Goal: Find specific page/section: Find specific page/section

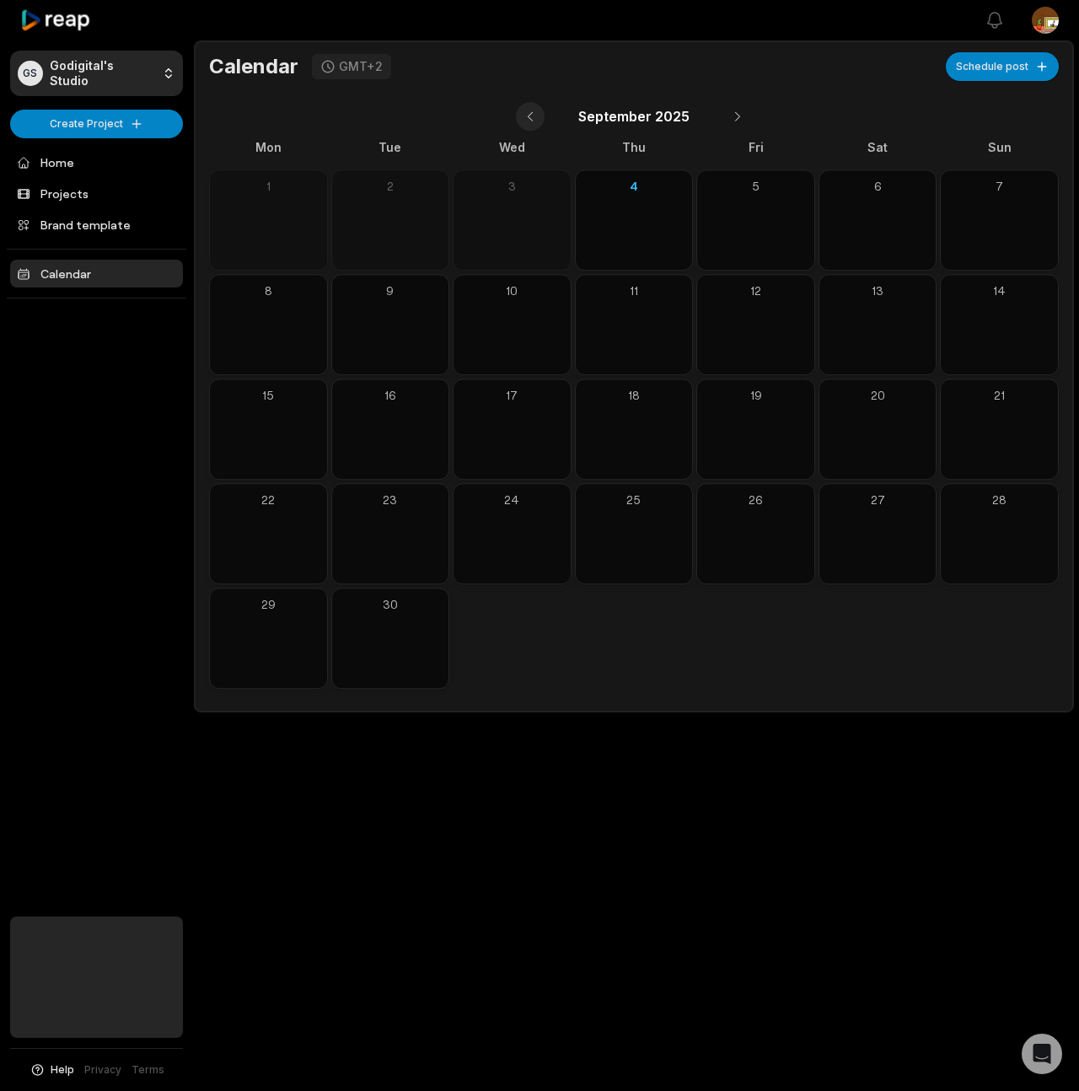
click at [532, 117] on button at bounding box center [530, 116] width 29 height 29
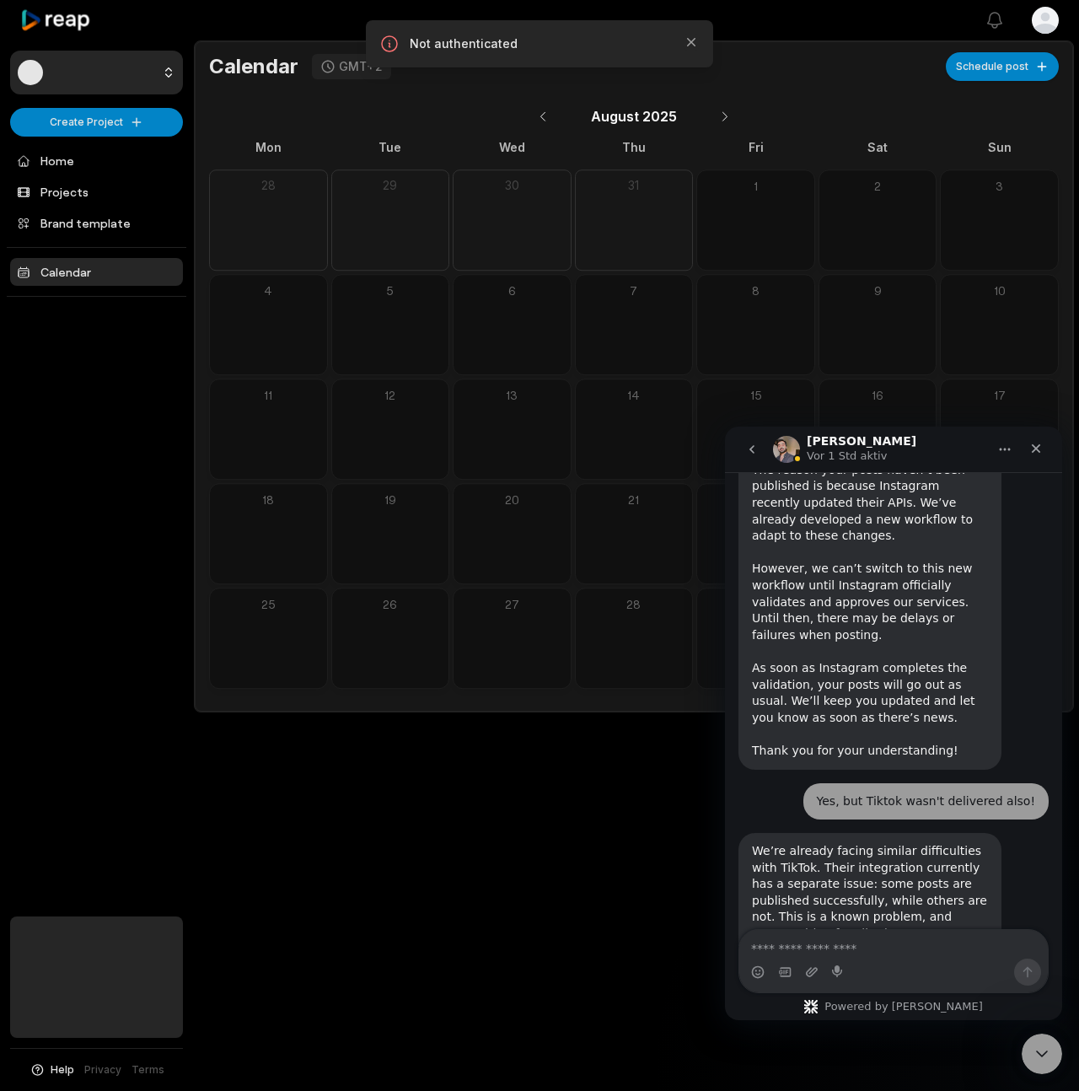
scroll to position [1859, 0]
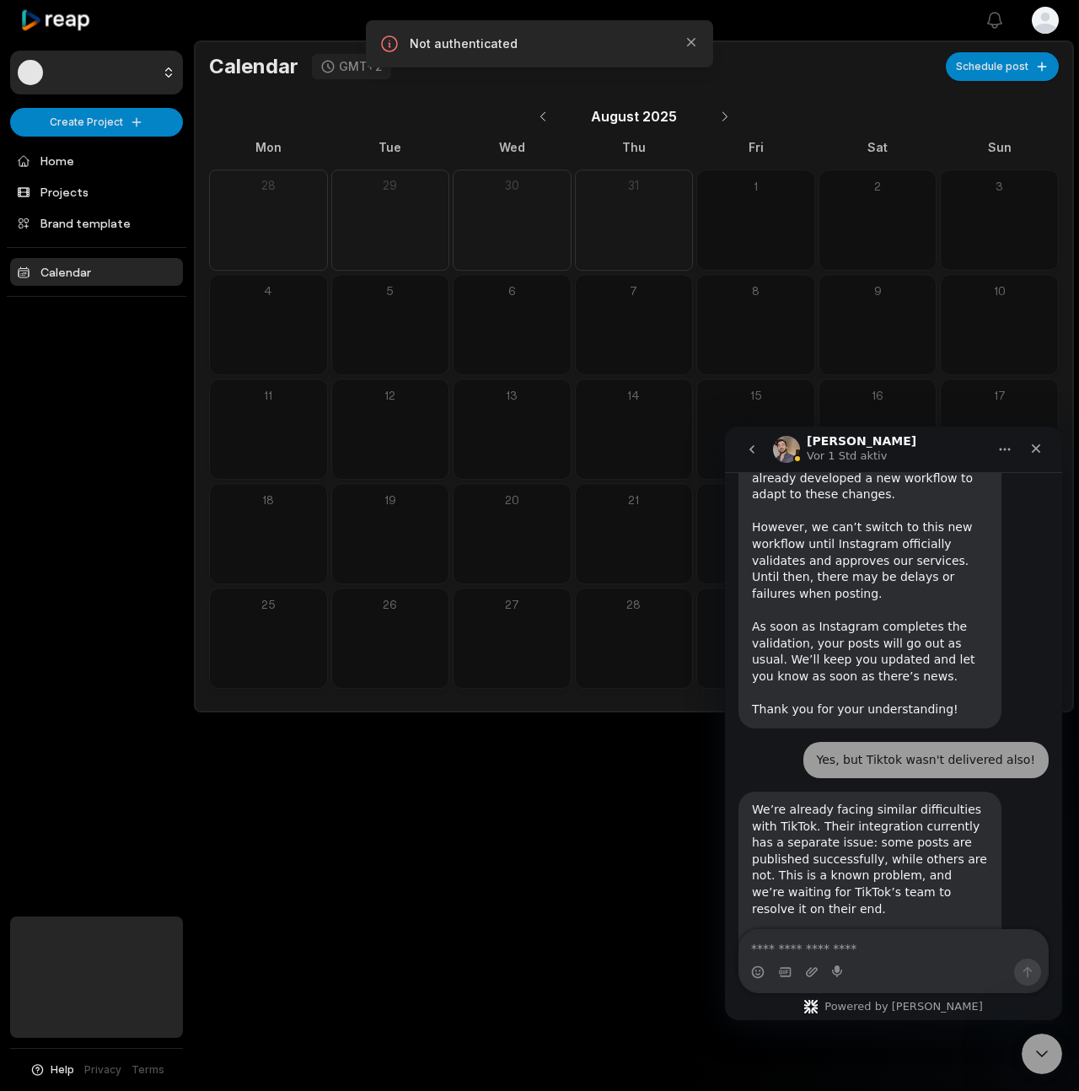
click at [72, 272] on link "Calendar" at bounding box center [96, 272] width 173 height 28
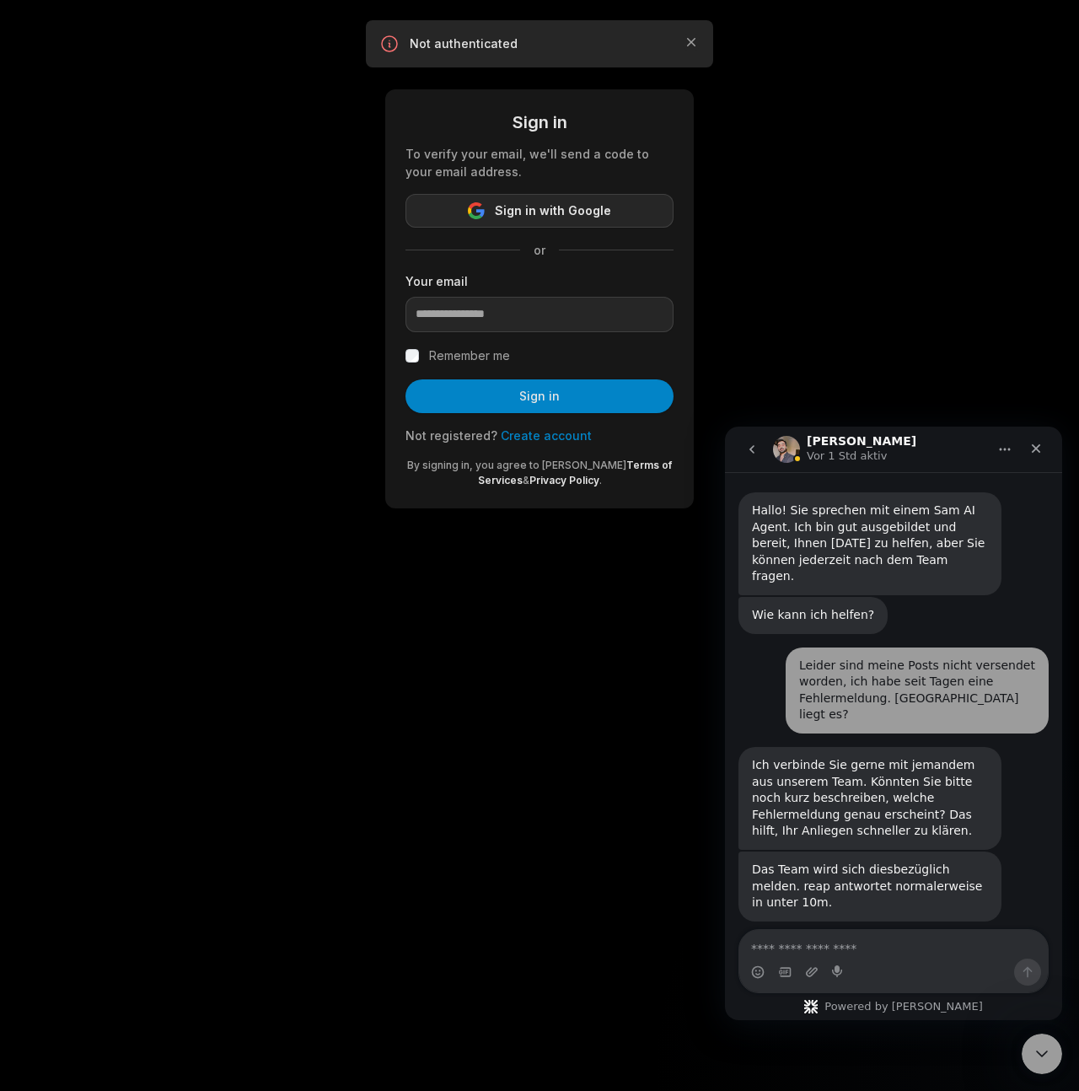
click at [567, 212] on span "Sign in with Google" at bounding box center [553, 211] width 116 height 20
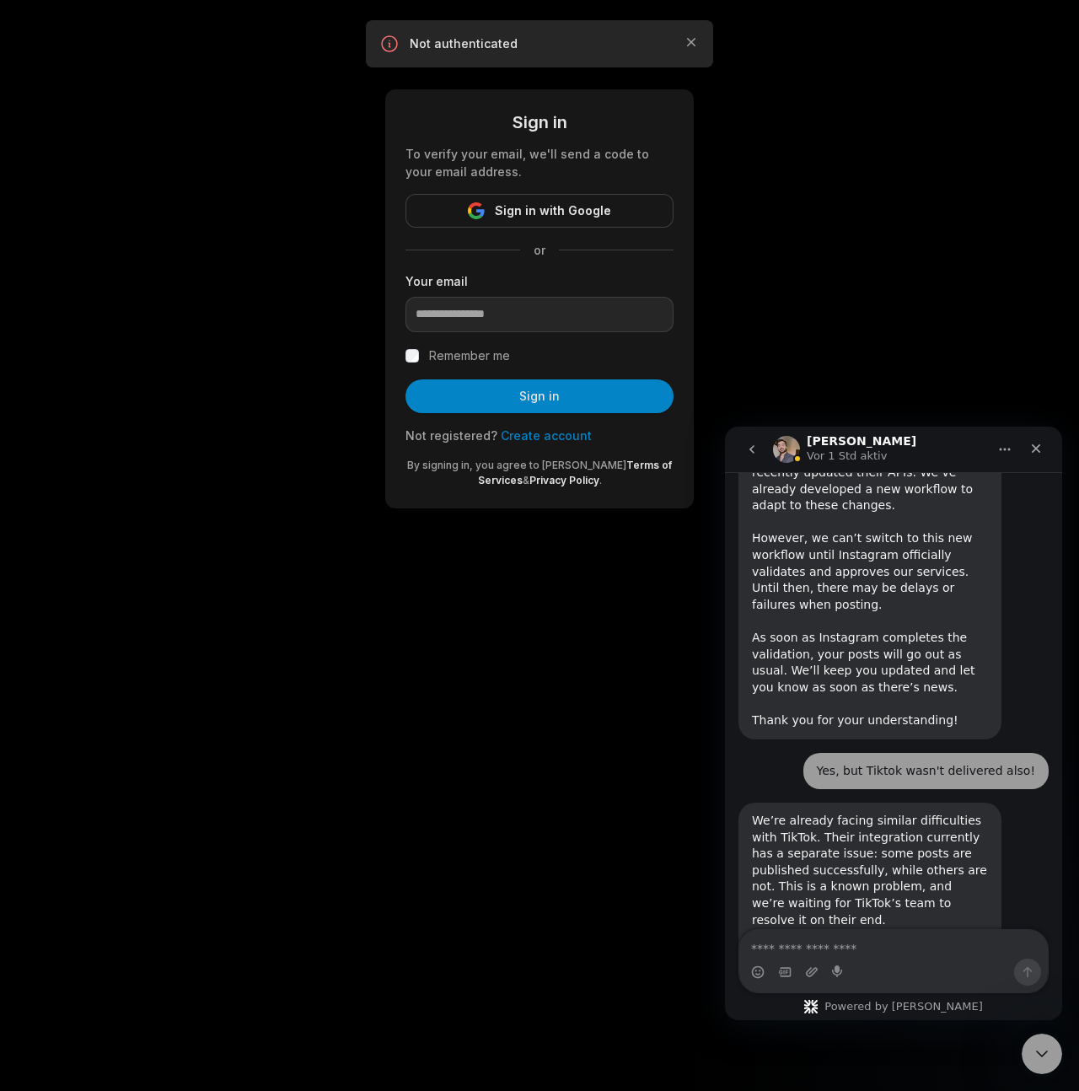
scroll to position [1859, 0]
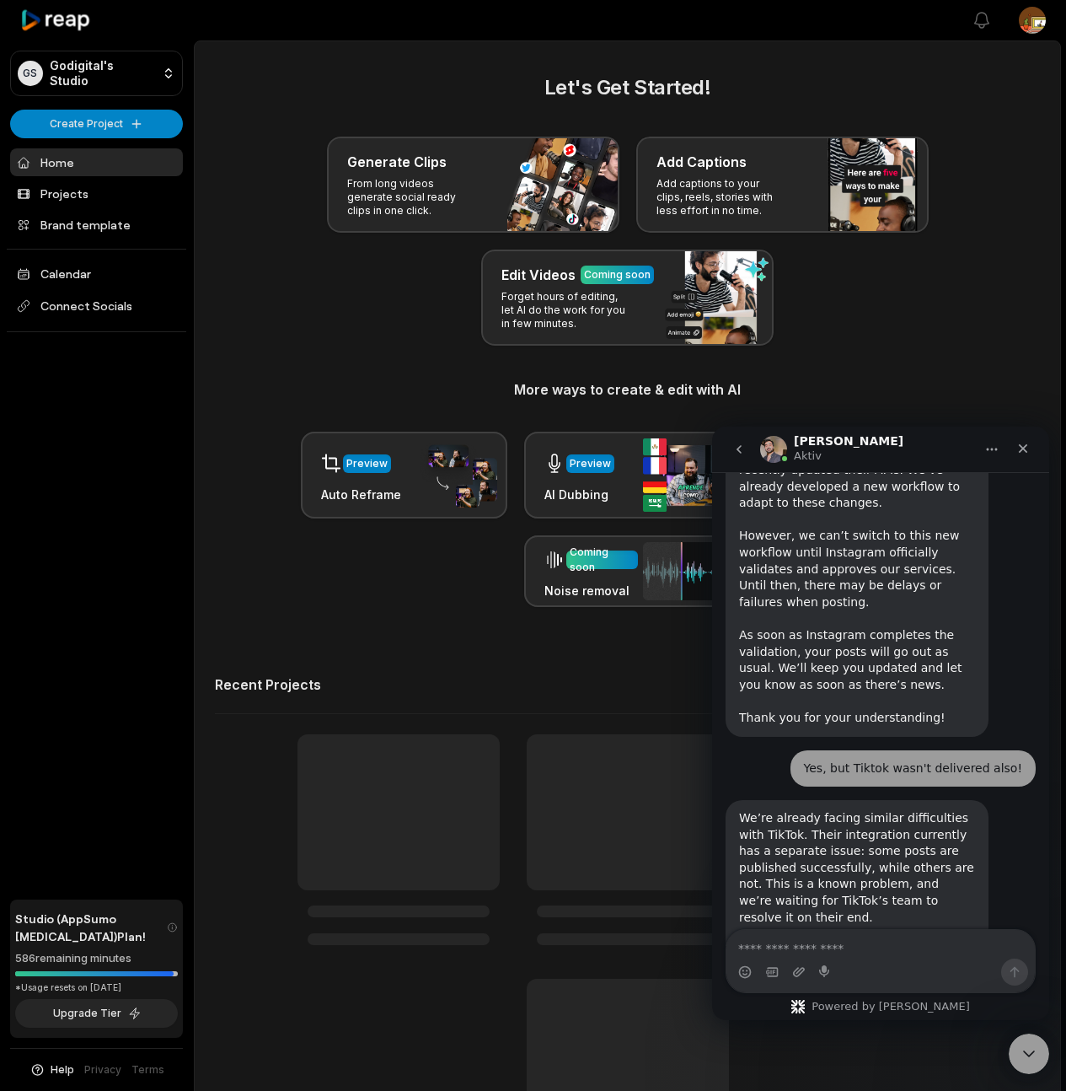
scroll to position [1859, 0]
